Goal: Task Accomplishment & Management: Manage account settings

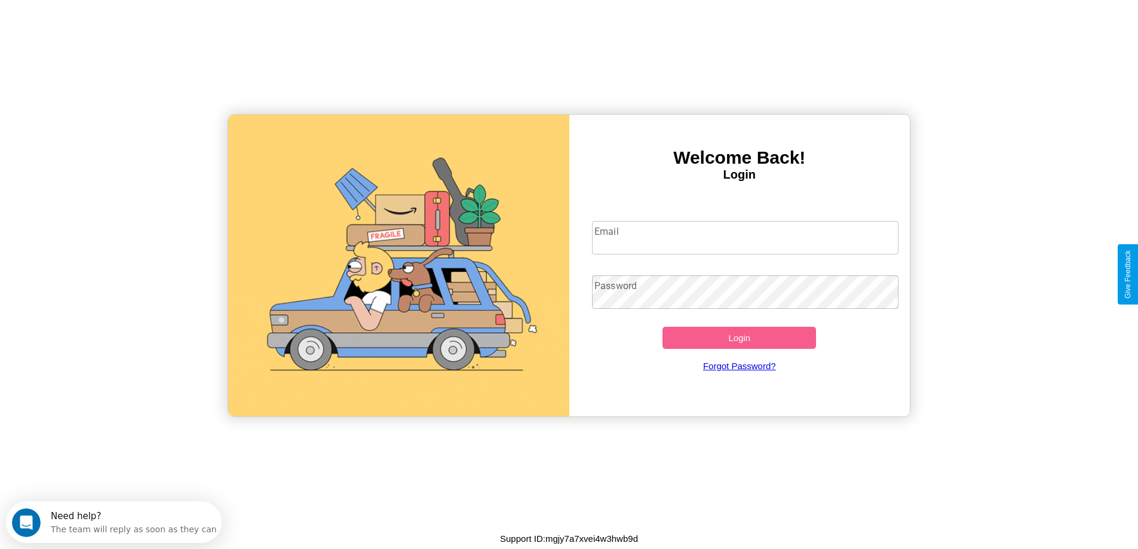
click at [745, 238] on input "Email" at bounding box center [745, 237] width 307 height 33
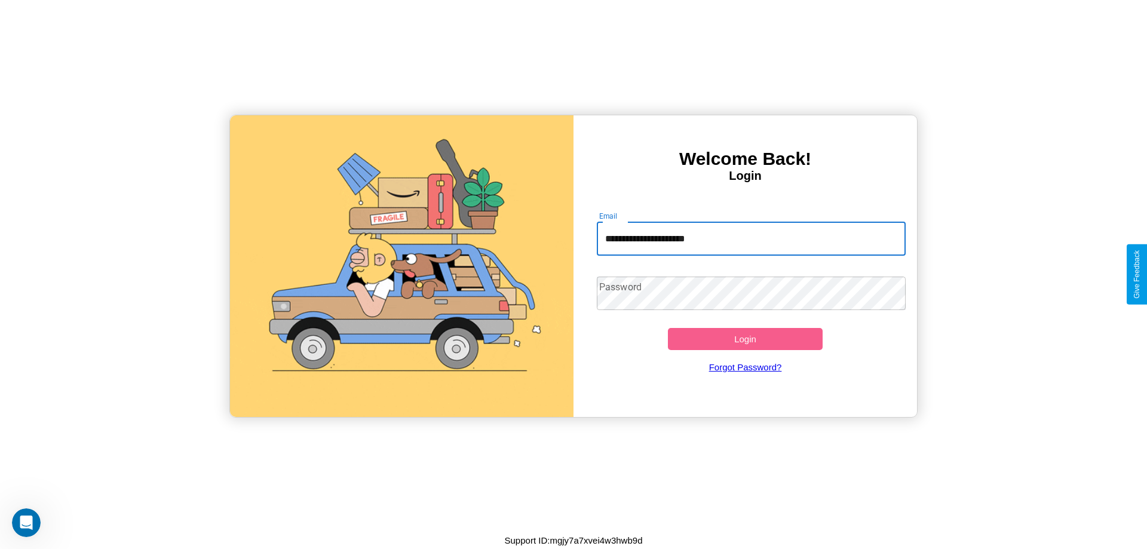
type input "**********"
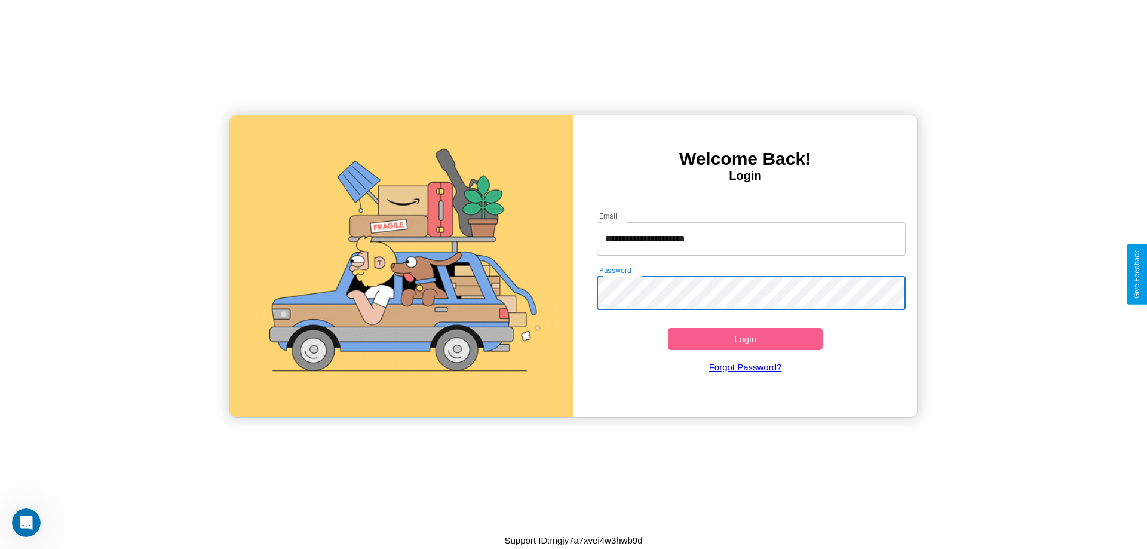
click at [745, 339] on button "Login" at bounding box center [745, 339] width 155 height 22
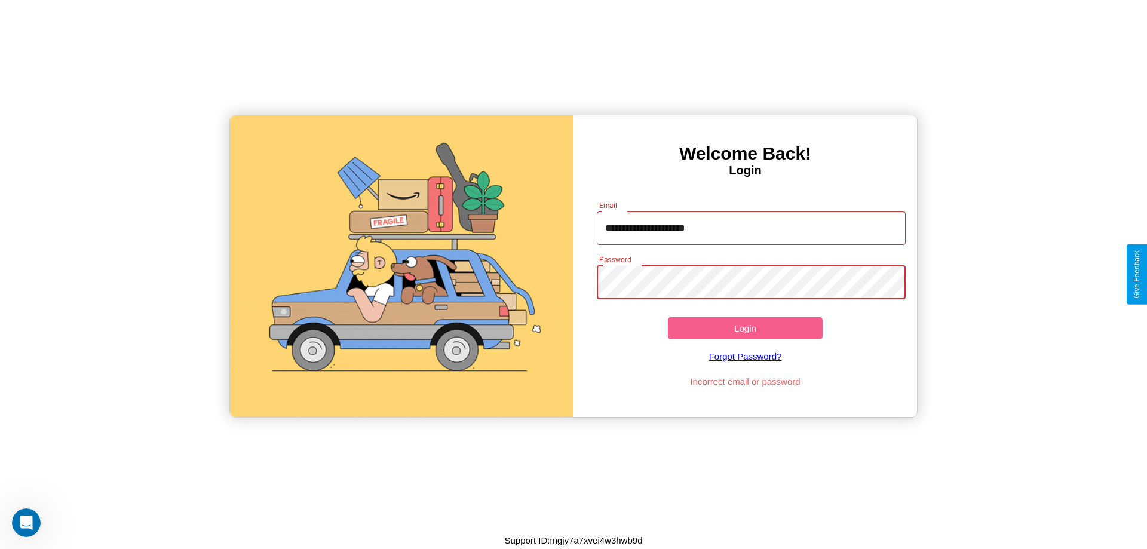
click at [745, 328] on button "Login" at bounding box center [745, 328] width 155 height 22
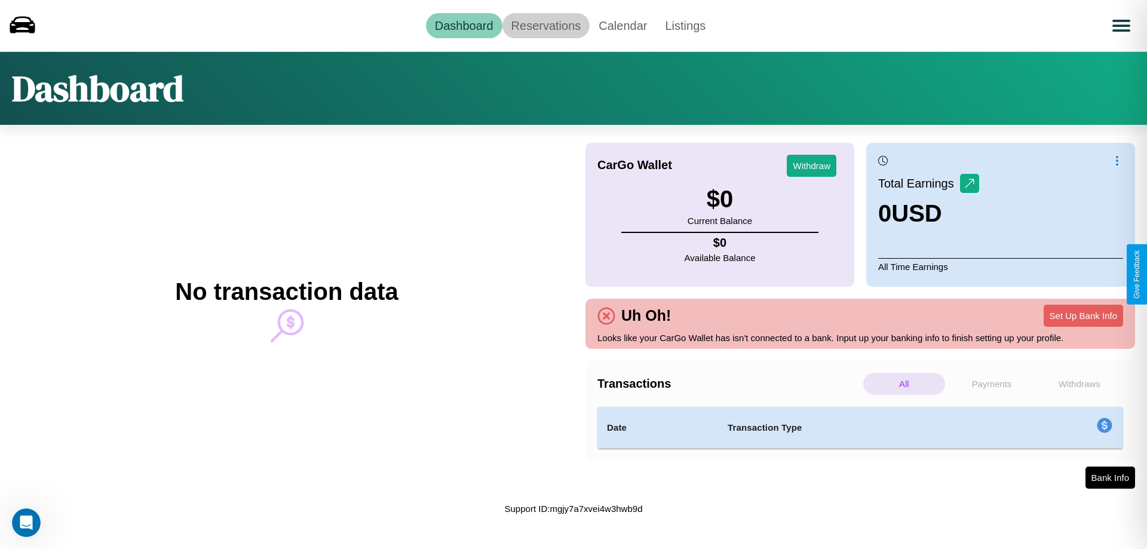
click at [546, 25] on link "Reservations" at bounding box center [547, 25] width 88 height 25
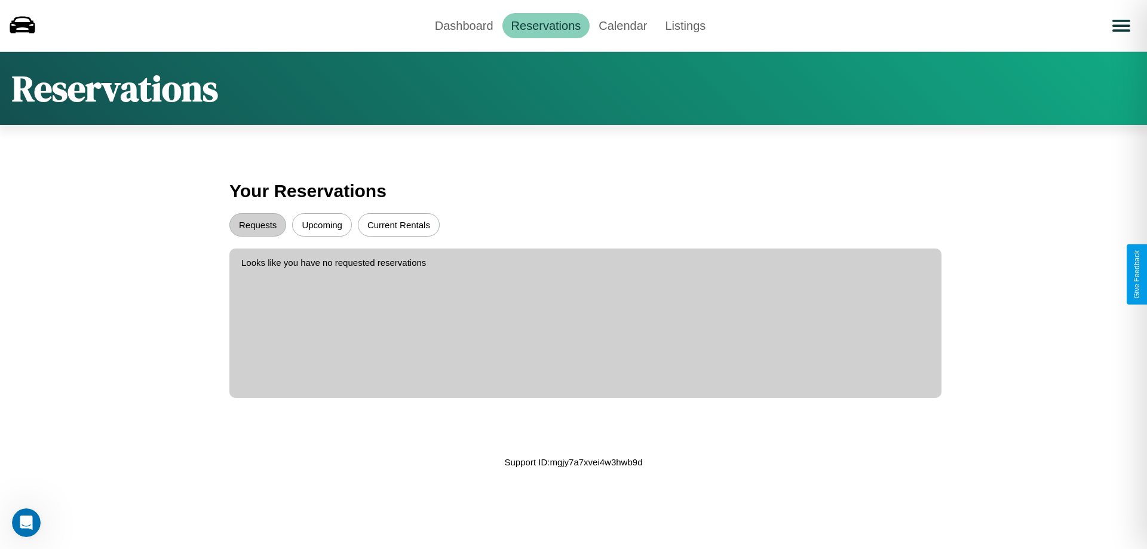
click at [322, 225] on button "Upcoming" at bounding box center [322, 224] width 60 height 23
click at [258, 225] on button "Requests" at bounding box center [257, 224] width 57 height 23
click at [623, 25] on link "Calendar" at bounding box center [623, 25] width 66 height 25
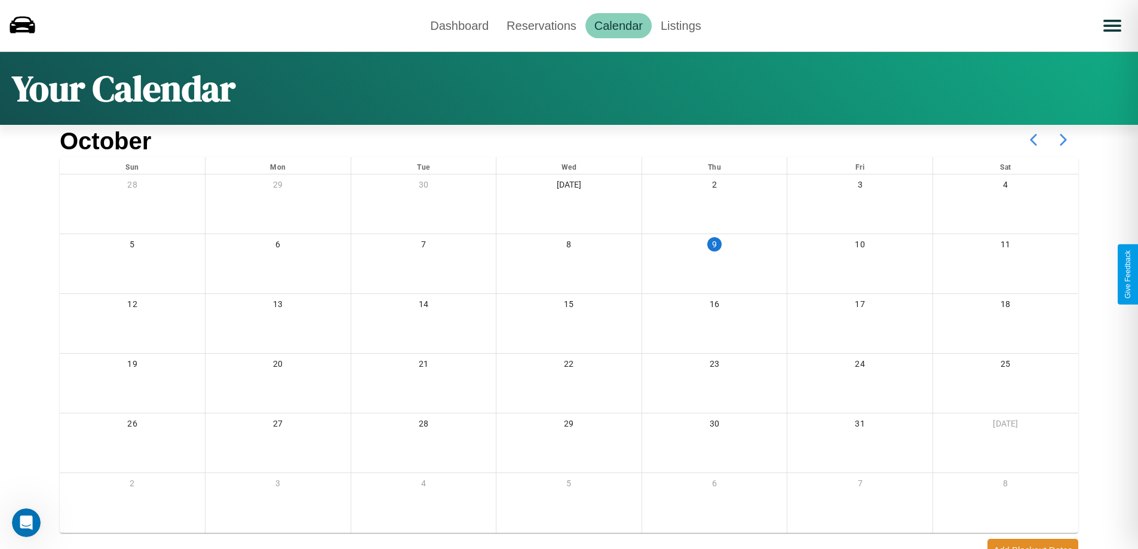
click at [1064, 140] on icon at bounding box center [1064, 140] width 30 height 30
